Goal: Task Accomplishment & Management: Manage account settings

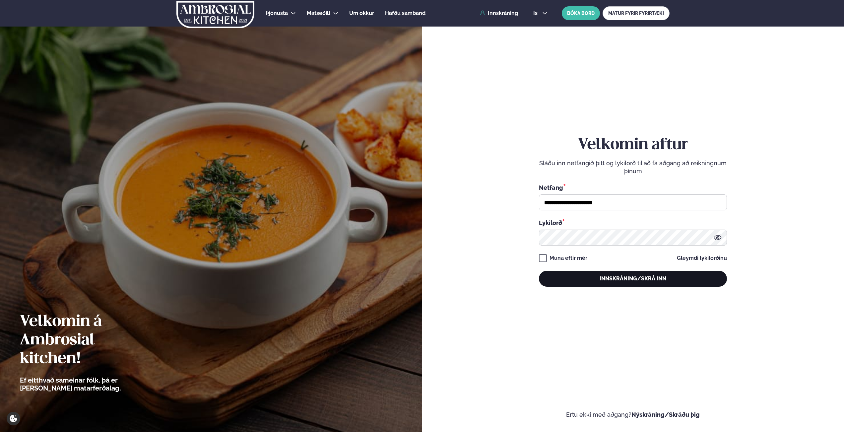
click at [592, 274] on button "Innskráning/Skrá inn" at bounding box center [633, 279] width 188 height 16
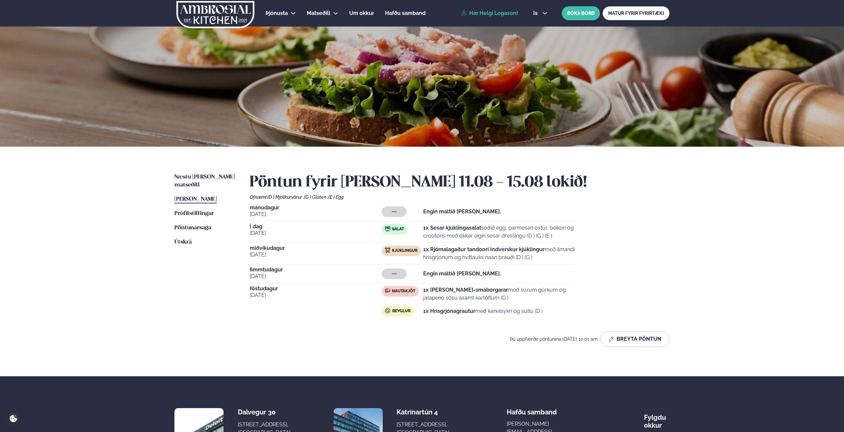
click at [626, 280] on div "[DATE] --- Engin máltíð [PERSON_NAME]. Í dag [DATE] Salat 1x Sesar kjúklingasal…" at bounding box center [460, 262] width 420 height 114
click at [633, 337] on button "Breyta Pöntun" at bounding box center [634, 339] width 69 height 16
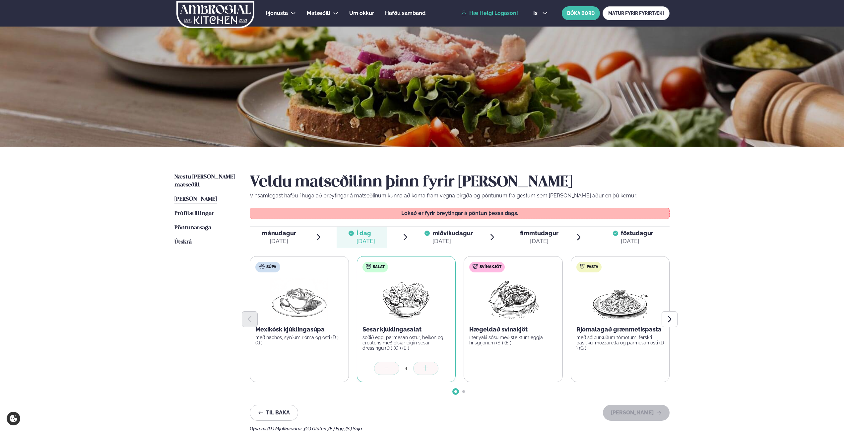
click at [529, 241] on div "[DATE]" at bounding box center [539, 241] width 38 height 8
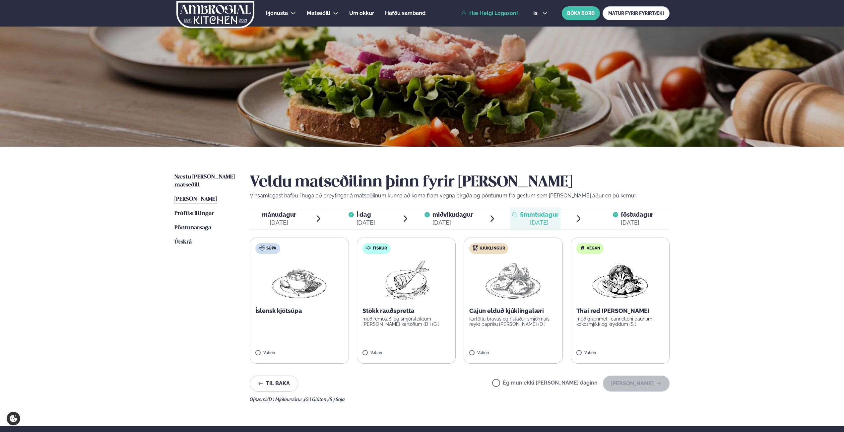
click at [640, 231] on div "Veldu matseðilinn þinn fyrir [PERSON_NAME] Vinsamlegast hafðu í huga að breytin…" at bounding box center [460, 287] width 420 height 229
click at [639, 222] on div "[DATE]" at bounding box center [637, 223] width 33 height 8
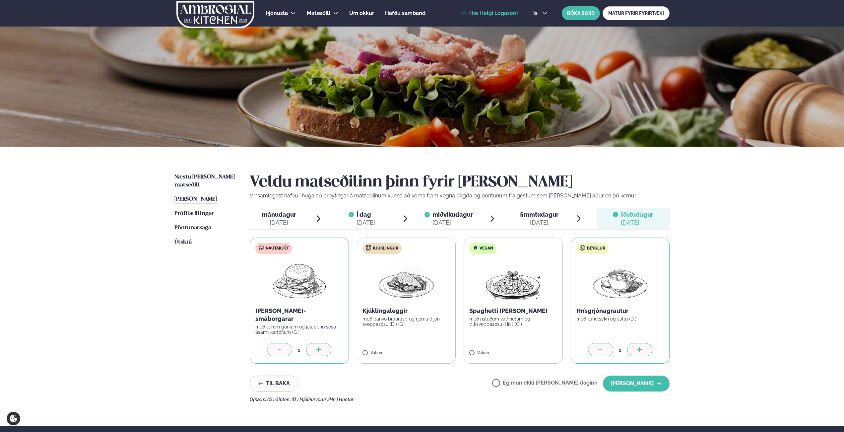
click at [274, 351] on div at bounding box center [279, 349] width 25 height 13
click at [596, 350] on div at bounding box center [600, 349] width 25 height 13
click at [557, 380] on label "Ég mun ekki [PERSON_NAME] daginn" at bounding box center [544, 383] width 105 height 7
click at [655, 386] on button "[PERSON_NAME]" at bounding box center [636, 383] width 67 height 16
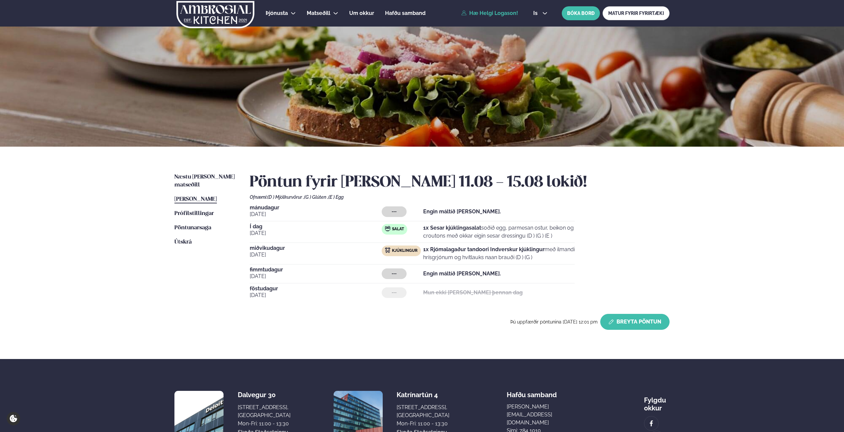
click at [637, 318] on button "Breyta Pöntun" at bounding box center [634, 322] width 69 height 16
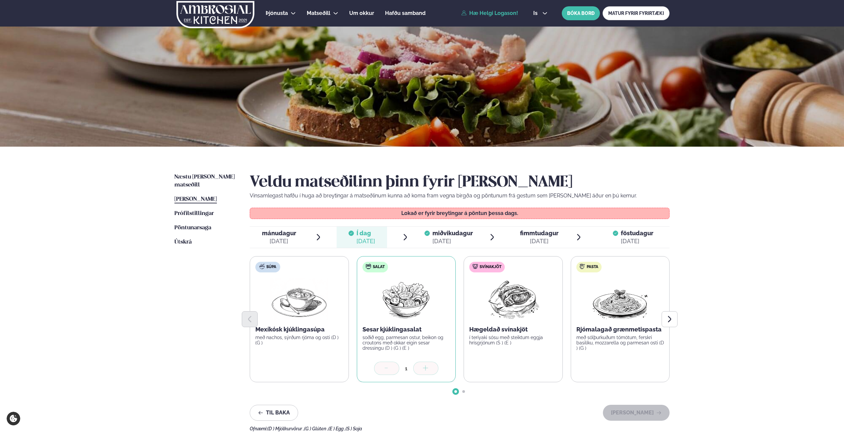
drag, startPoint x: 539, startPoint y: 239, endPoint x: 568, endPoint y: 249, distance: 31.3
click at [539, 239] on div "[DATE]" at bounding box center [539, 241] width 38 height 8
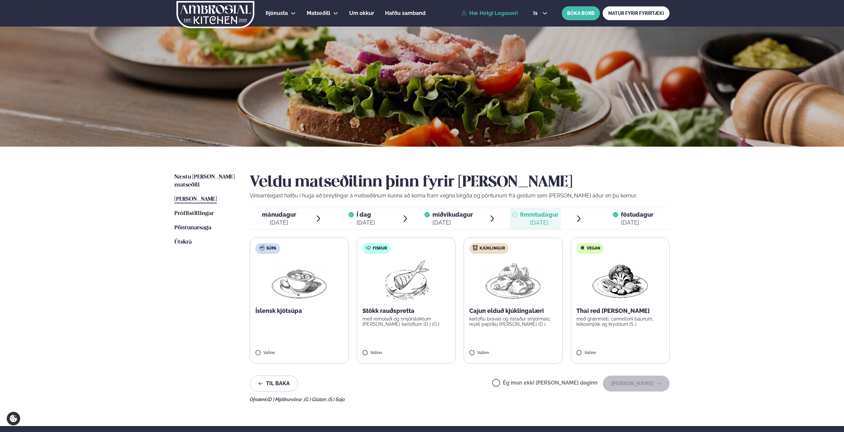
click at [484, 359] on label "Kjúklingur Cajun elduð kjúklingalæri kartöflu bravas og ristaður smjörmaís, rey…" at bounding box center [513, 300] width 99 height 126
click at [633, 379] on button "[PERSON_NAME]" at bounding box center [636, 383] width 67 height 16
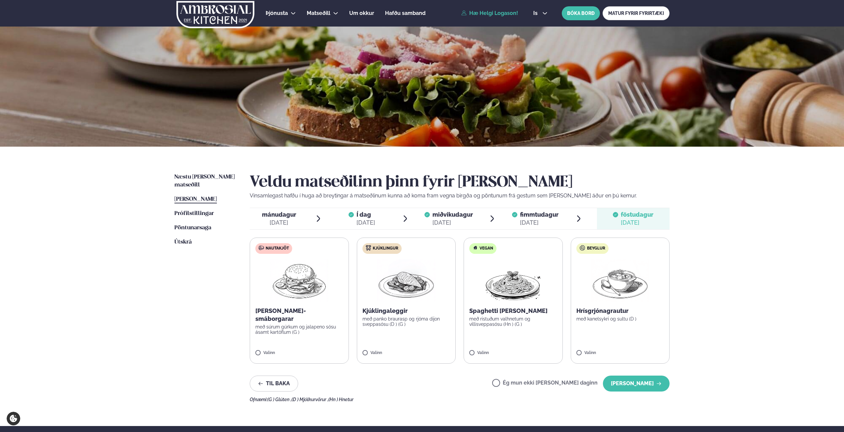
click at [122, 299] on div "Þjónusta Hádegismatur fyrir fyrirtæki Fyrirtækja veitingar Einkapartý Matseðill…" at bounding box center [422, 281] width 844 height 563
